Goal: Book appointment/travel/reservation

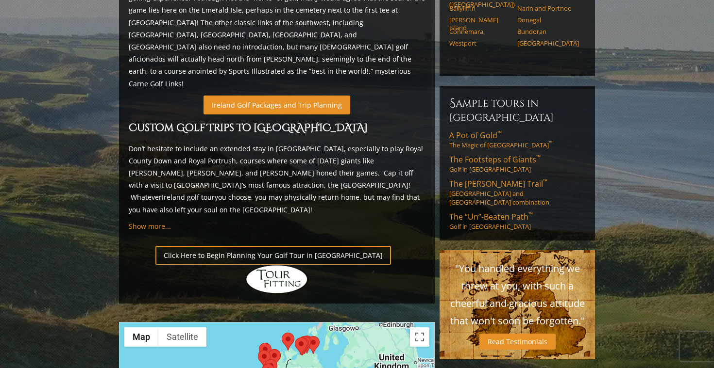
scroll to position [561, 0]
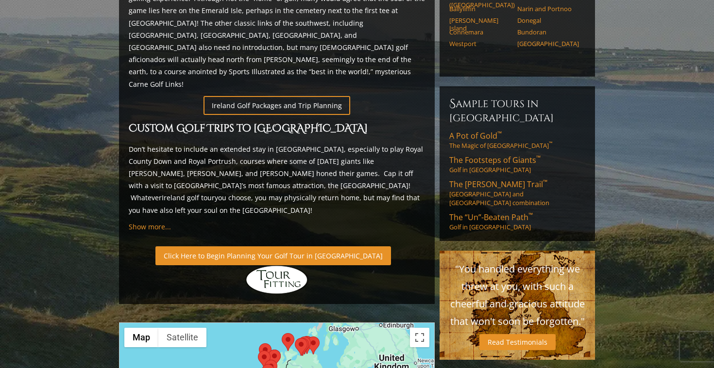
click at [273, 247] on link "Click Here to Begin Planning Your Golf Tour in [GEOGRAPHIC_DATA]" at bounding box center [272, 256] width 235 height 19
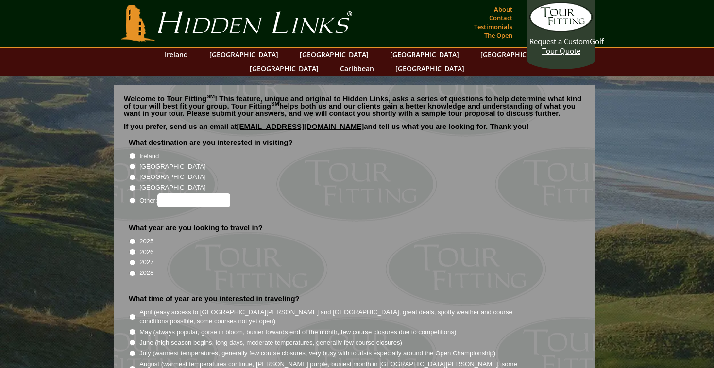
scroll to position [28, 0]
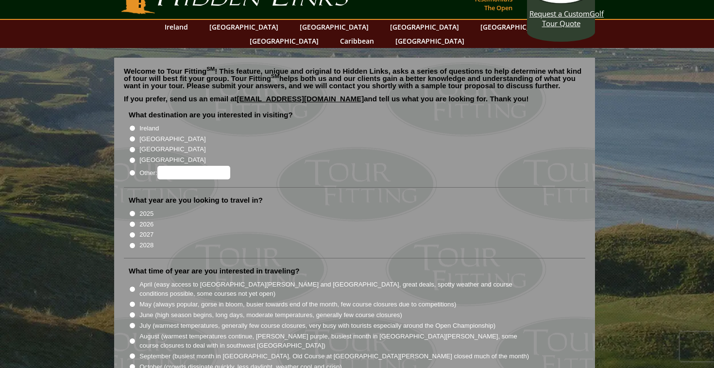
click at [131, 125] on input "Ireland" at bounding box center [132, 128] width 6 height 6
radio input "true"
click at [131, 221] on input "2026" at bounding box center [132, 224] width 6 height 6
radio input "true"
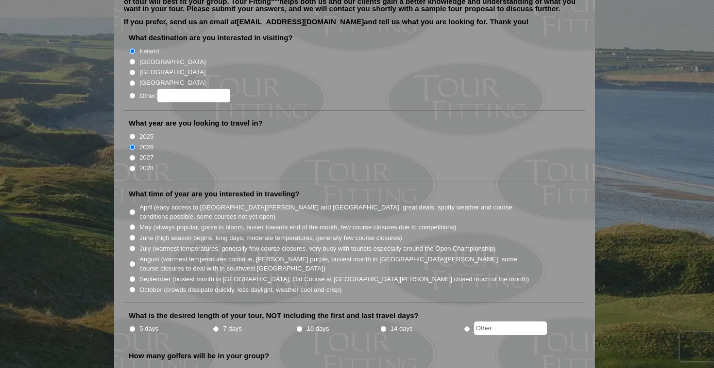
scroll to position [106, 0]
click at [132, 234] on input "June (high season begins, long days, moderate temperatures, generally few cours…" at bounding box center [132, 237] width 6 height 6
radio input "true"
click at [216, 325] on input "7 days" at bounding box center [216, 328] width 6 height 6
radio input "true"
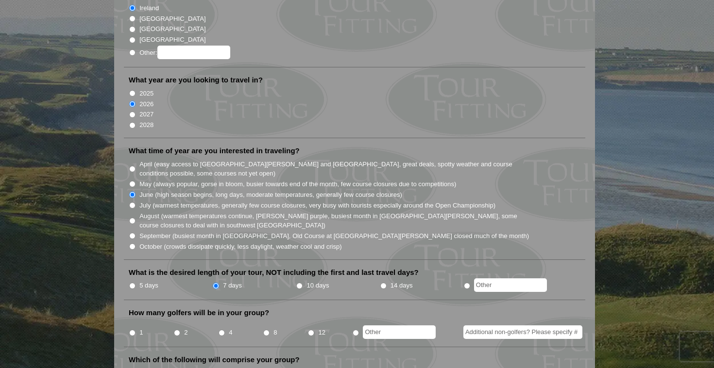
scroll to position [150, 0]
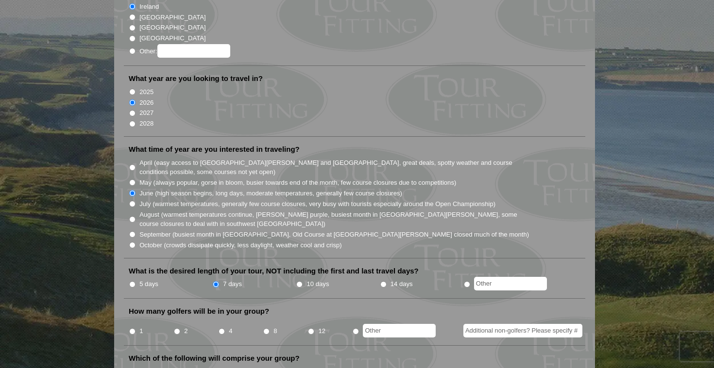
click at [177, 329] on input "2" at bounding box center [177, 332] width 6 height 6
radio input "true"
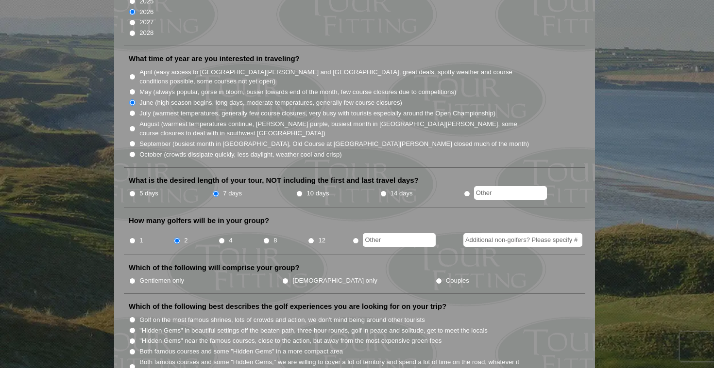
scroll to position [254, 0]
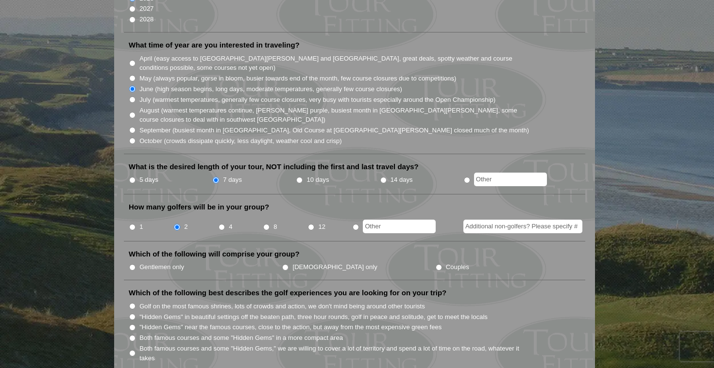
click at [133, 265] on input "Gentlemen only" at bounding box center [132, 268] width 6 height 6
radio input "true"
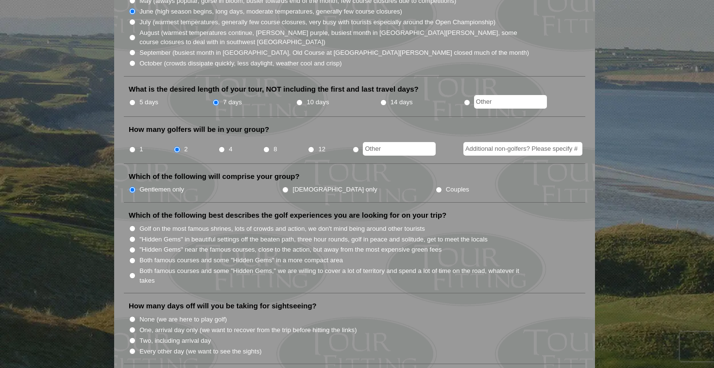
scroll to position [334, 0]
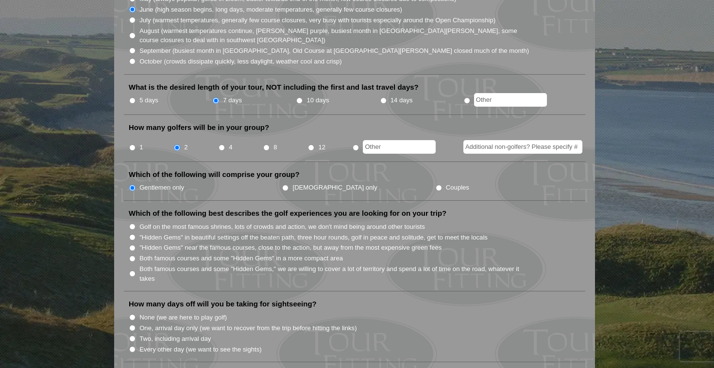
click at [132, 234] on input ""Hidden Gems" in beautiful settings off the beaten path, three hour rounds, gol…" at bounding box center [132, 237] width 6 height 6
radio input "true"
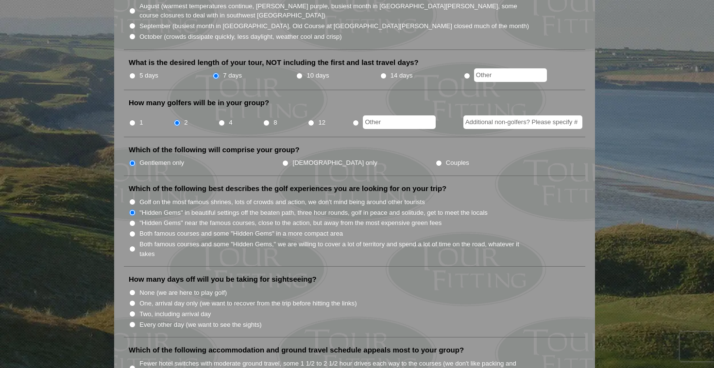
scroll to position [362, 0]
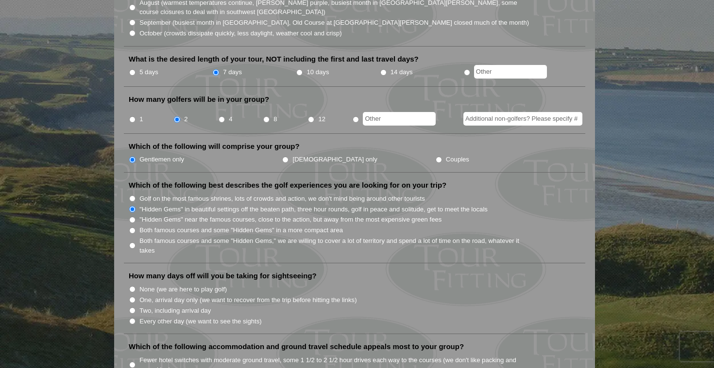
click at [134, 297] on input "One, arrival day only (we want to recover from the trip before hitting the link…" at bounding box center [132, 300] width 6 height 6
radio input "true"
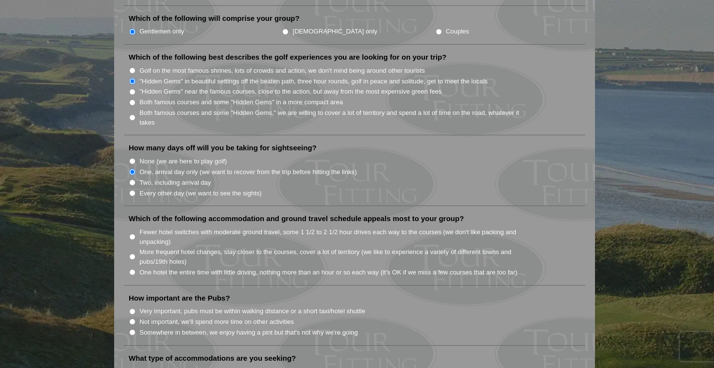
scroll to position [493, 0]
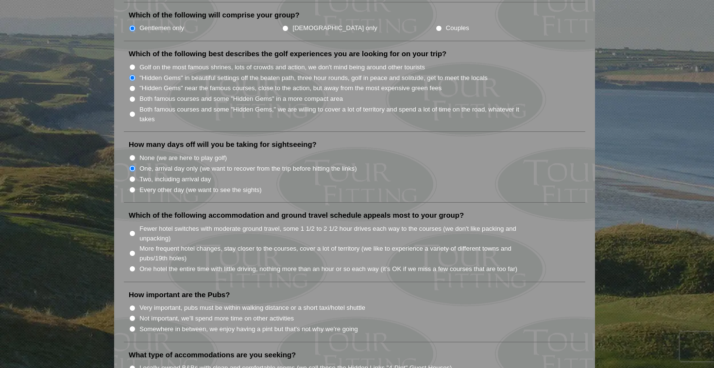
click at [134, 231] on input "Fewer hotel switches with moderate ground travel, some 1 1/2 to 2 1/2 hour driv…" at bounding box center [132, 234] width 6 height 6
radio input "true"
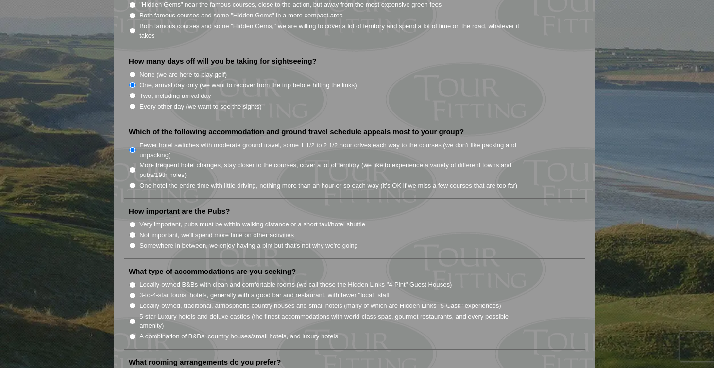
scroll to position [579, 0]
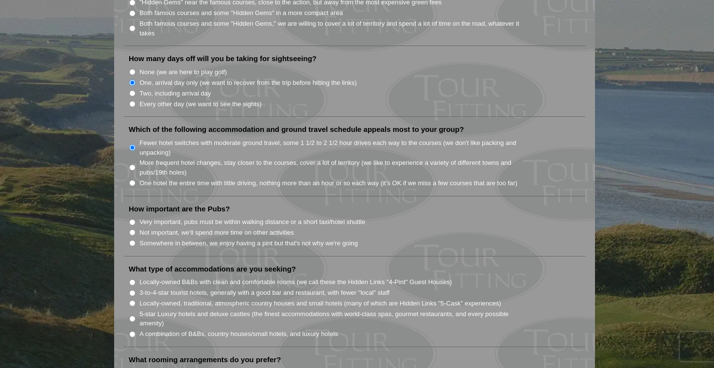
click at [132, 240] on input "Somewhere in between, we enjoy having a pint but that's not why we're going" at bounding box center [132, 243] width 6 height 6
radio input "true"
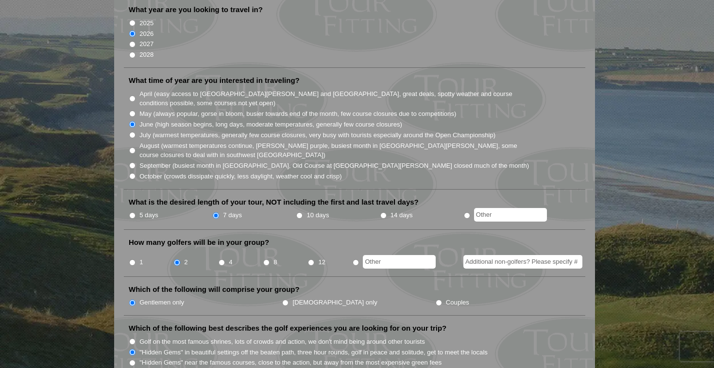
scroll to position [0, 0]
